Goal: Task Accomplishment & Management: Use online tool/utility

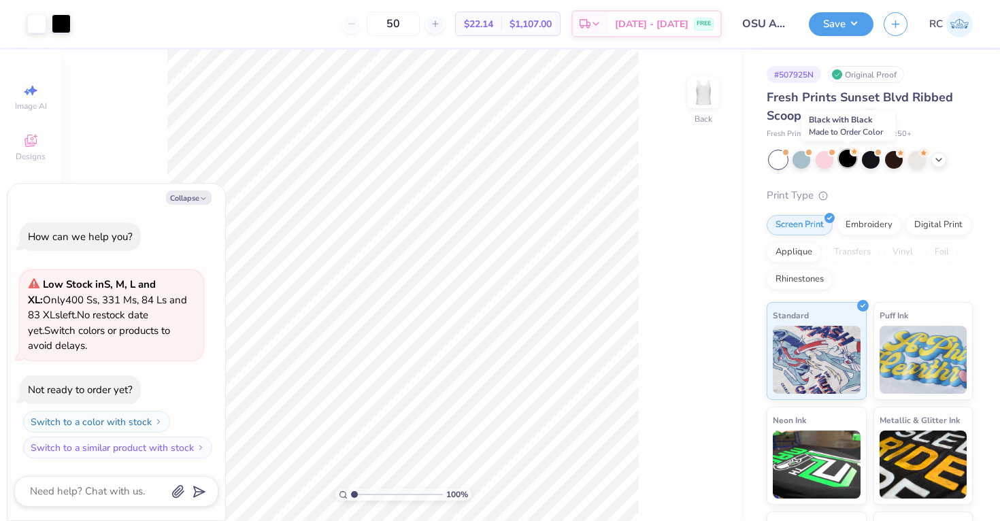
click at [853, 161] on div at bounding box center [848, 159] width 18 height 18
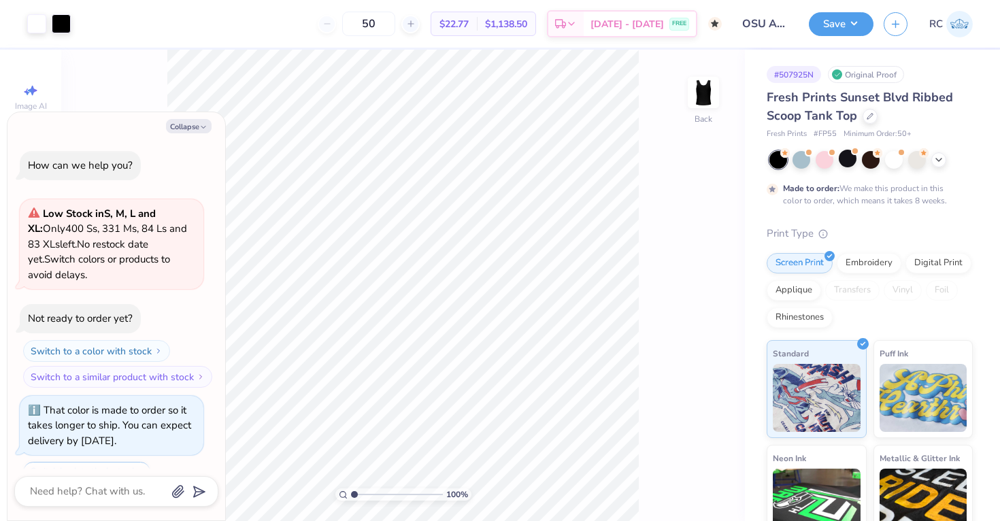
scroll to position [57, 0]
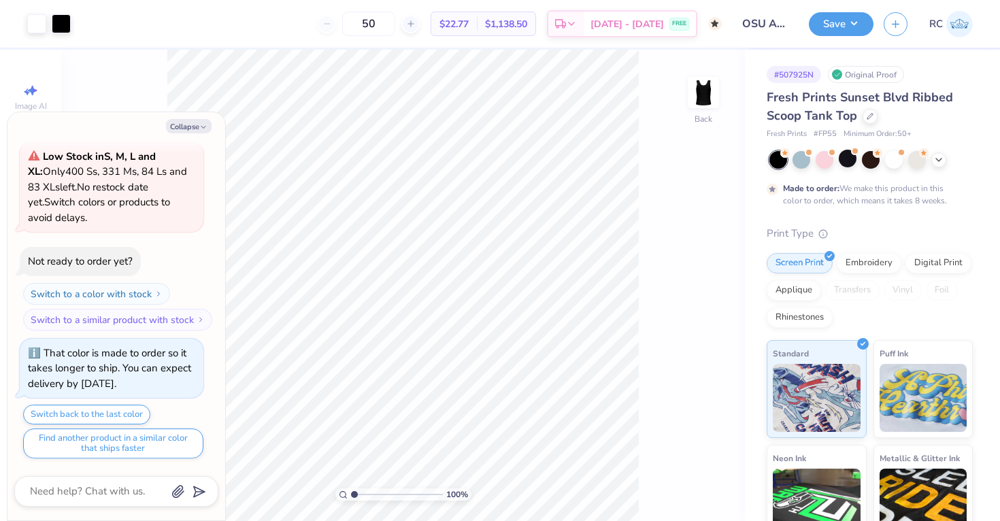
click at [224, 158] on body "Art colors 50 $22.77 Per Item $1,138.50 Total Est. Delivery [DATE] - [DATE] FRE…" at bounding box center [500, 260] width 1000 height 521
click at [64, 29] on div at bounding box center [61, 22] width 19 height 19
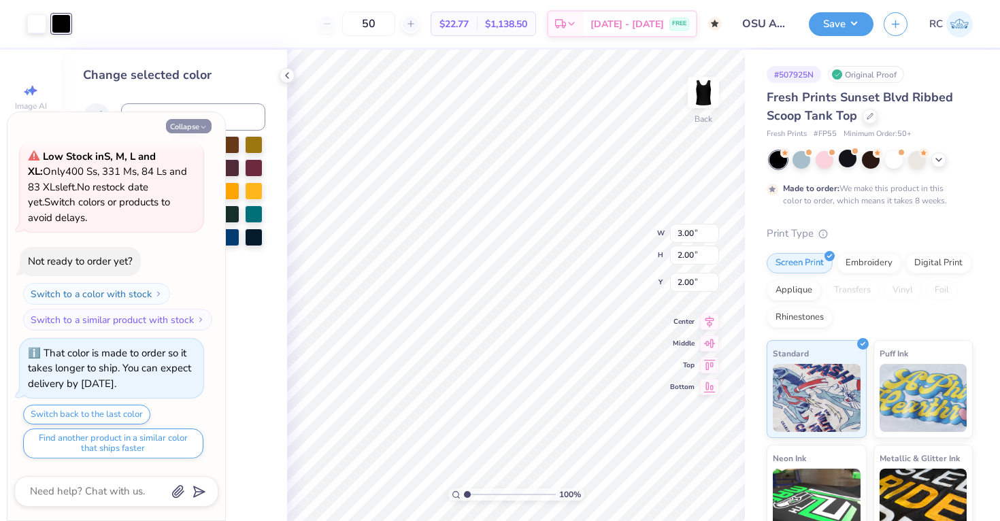
click at [204, 124] on icon "button" at bounding box center [203, 127] width 8 height 8
type textarea "x"
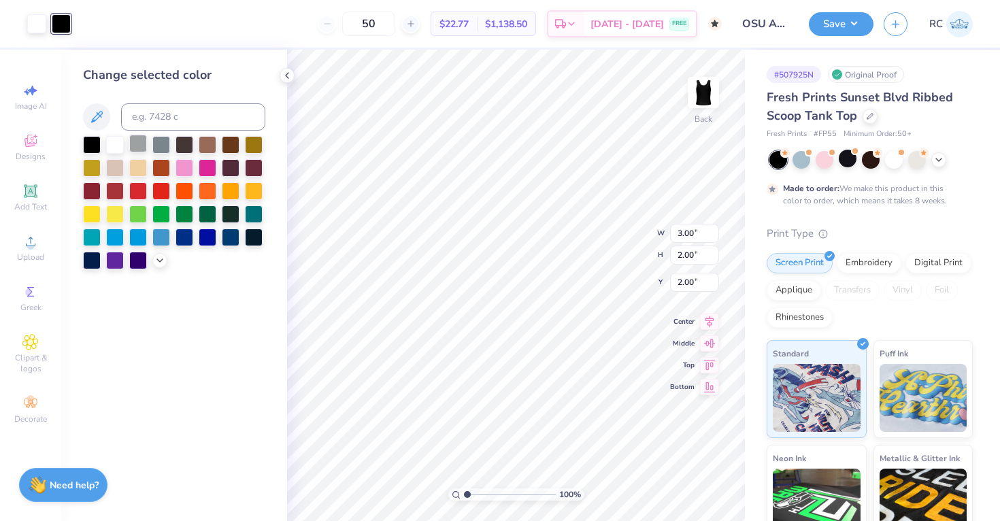
click at [137, 144] on div at bounding box center [138, 144] width 18 height 18
click at [39, 24] on div at bounding box center [36, 22] width 19 height 19
click at [117, 174] on div at bounding box center [115, 167] width 18 height 18
click at [116, 148] on div at bounding box center [115, 144] width 18 height 18
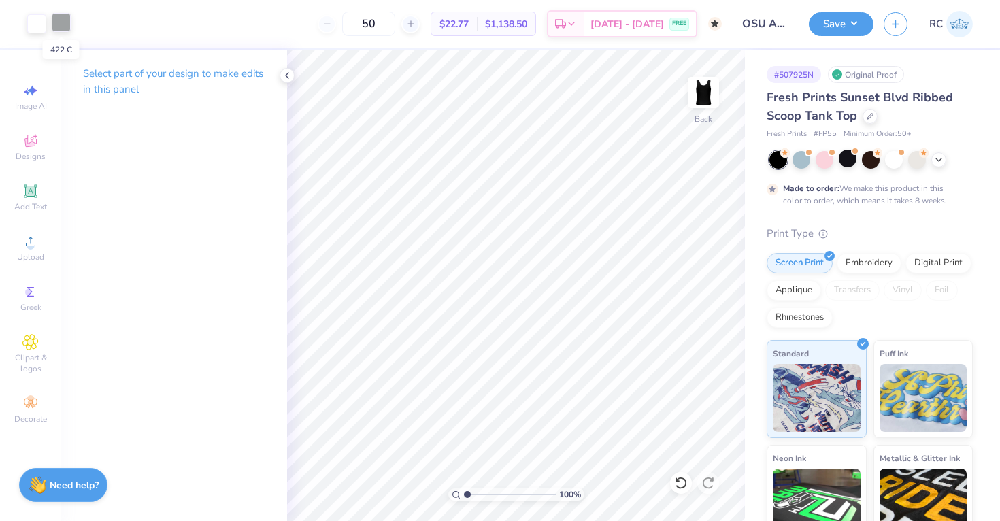
click at [61, 24] on div at bounding box center [61, 22] width 19 height 19
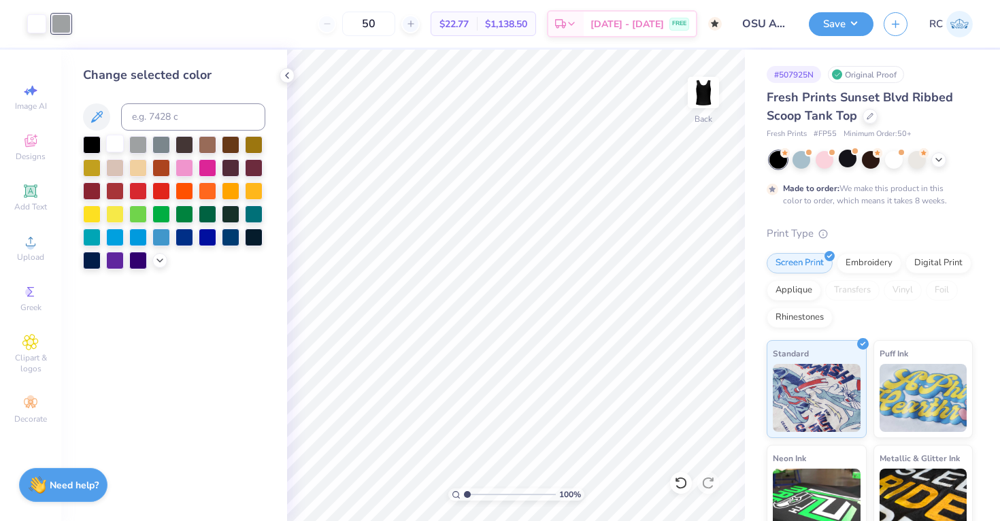
click at [116, 141] on div at bounding box center [115, 144] width 18 height 18
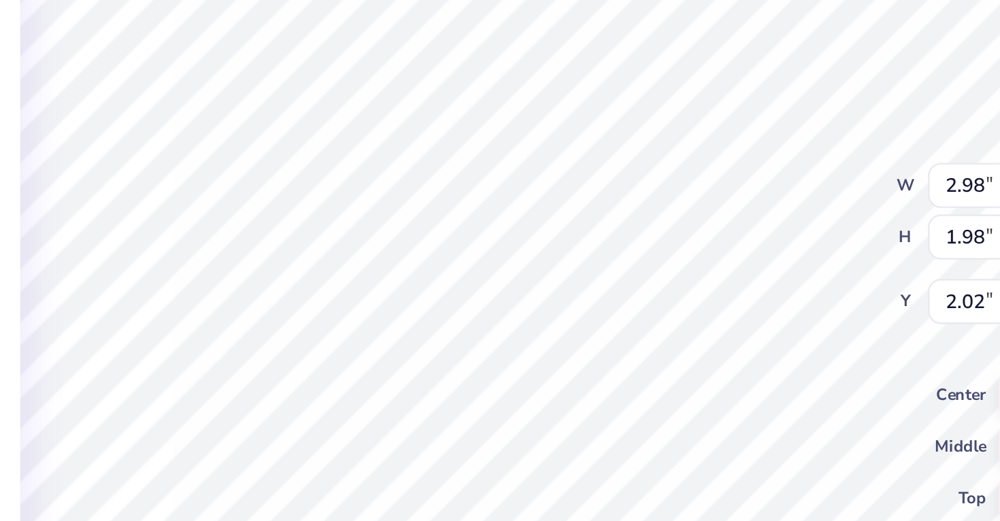
type input "2.29"
type input "1.79"
type input "1.78"
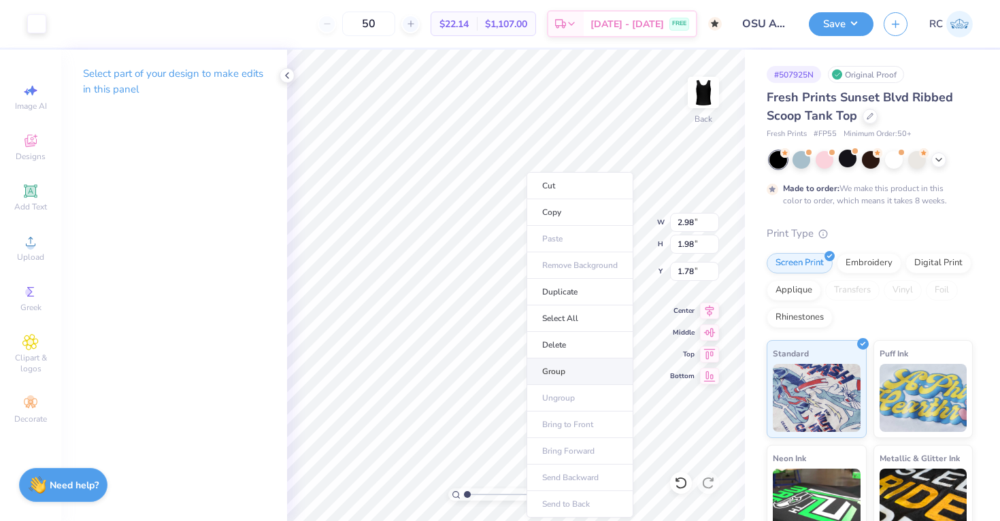
click at [569, 377] on li "Group" at bounding box center [579, 371] width 107 height 27
click at [683, 269] on input "1.78" at bounding box center [694, 271] width 49 height 19
click at [688, 270] on input "1.78" at bounding box center [694, 271] width 49 height 19
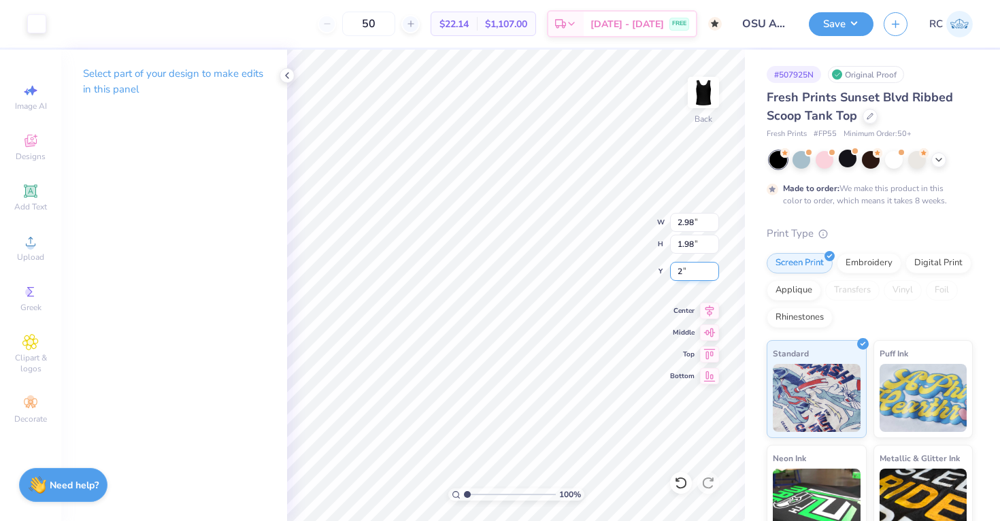
type input "2.00"
click at [685, 225] on input "2.98" at bounding box center [694, 222] width 49 height 19
type input "3.00"
type input "2.00"
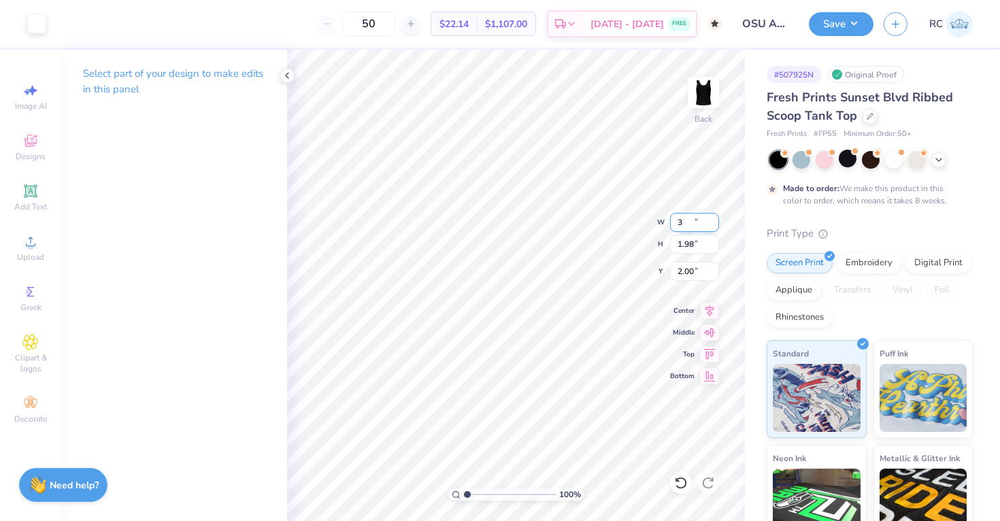
type input "1.99"
click at [709, 309] on icon at bounding box center [709, 309] width 9 height 12
click at [684, 277] on input "1.99" at bounding box center [694, 271] width 49 height 19
type input "2.00"
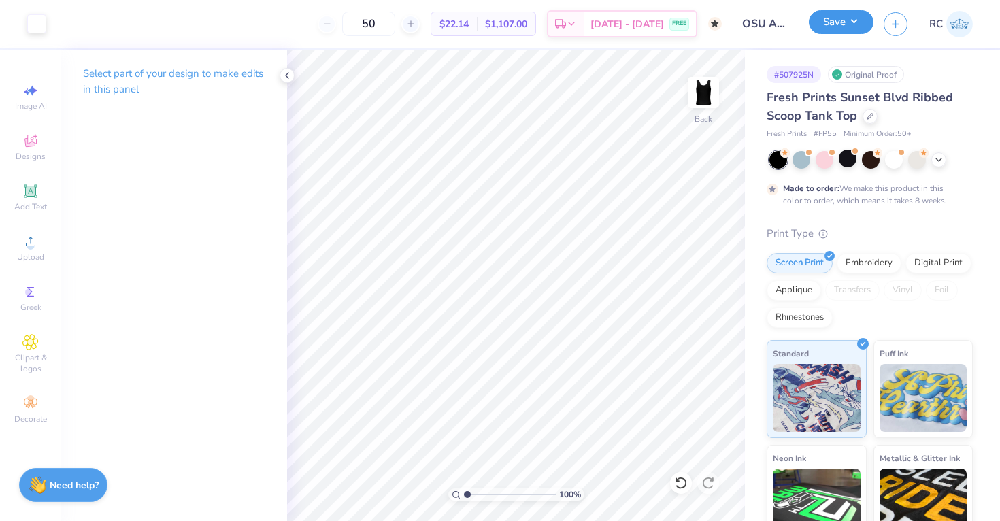
click at [830, 35] on div "Save" at bounding box center [841, 24] width 65 height 24
click at [843, 36] on div "Save RC" at bounding box center [904, 24] width 191 height 48
click at [845, 28] on button "Save" at bounding box center [841, 22] width 65 height 24
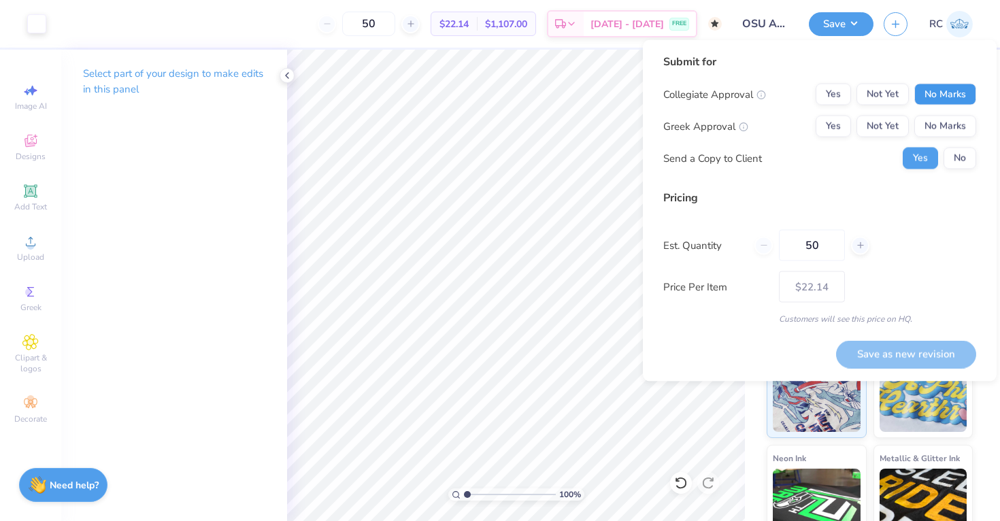
click at [941, 96] on button "No Marks" at bounding box center [945, 95] width 62 height 22
click at [826, 129] on button "Yes" at bounding box center [833, 127] width 35 height 22
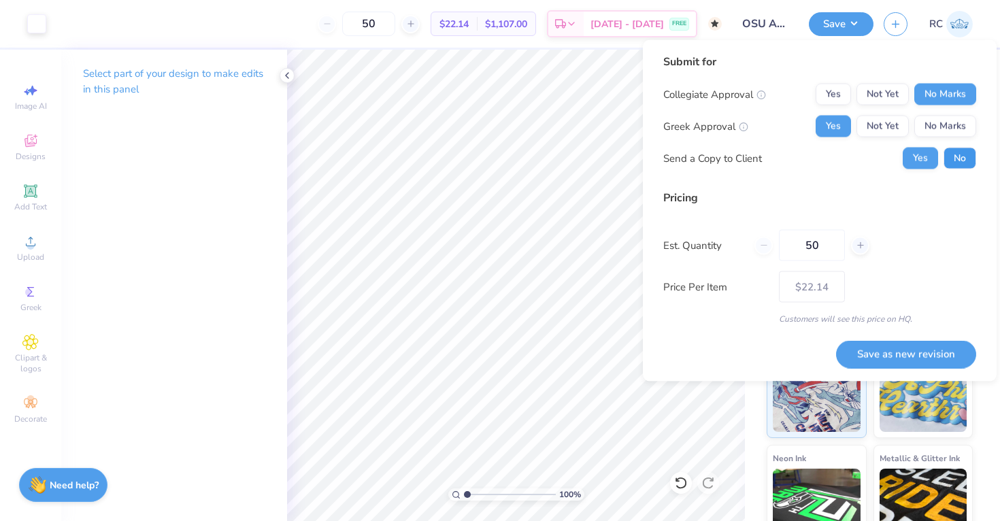
click at [957, 157] on button "No" at bounding box center [959, 159] width 33 height 22
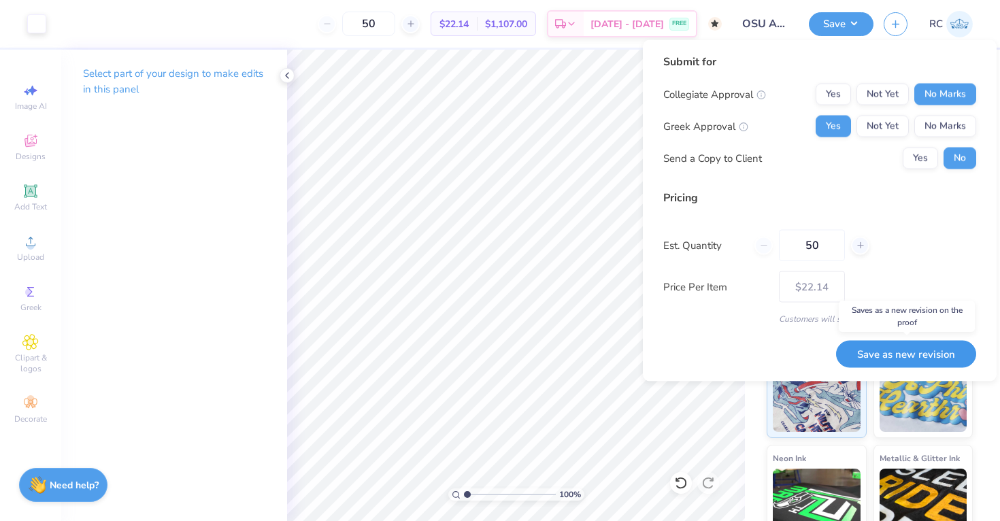
click at [907, 350] on button "Save as new revision" at bounding box center [906, 354] width 140 height 28
type input "$22.14"
